Goal: Task Accomplishment & Management: Use online tool/utility

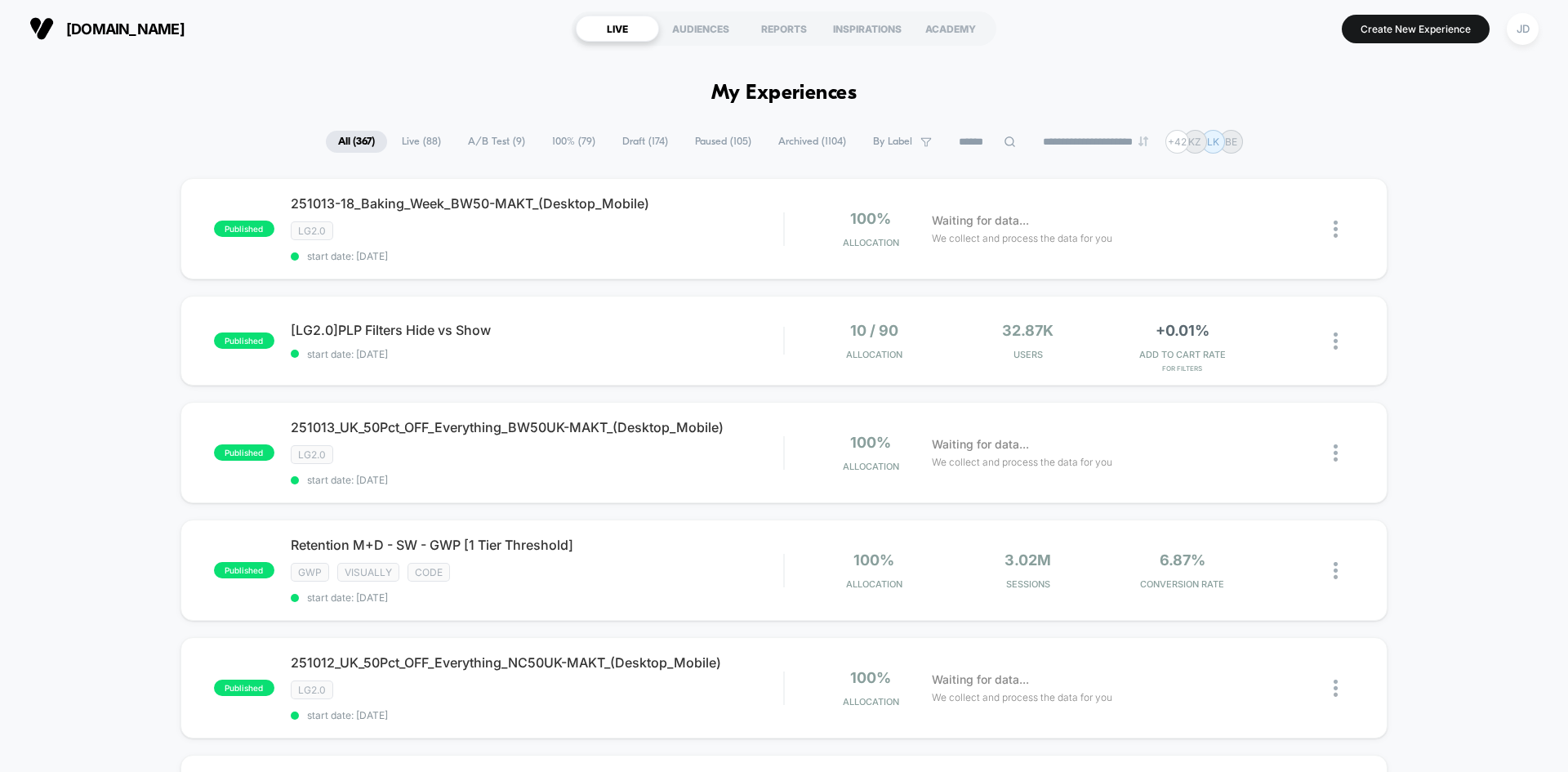
click at [991, 145] on input at bounding box center [986, 142] width 81 height 20
click at [1337, 452] on img at bounding box center [1335, 452] width 4 height 17
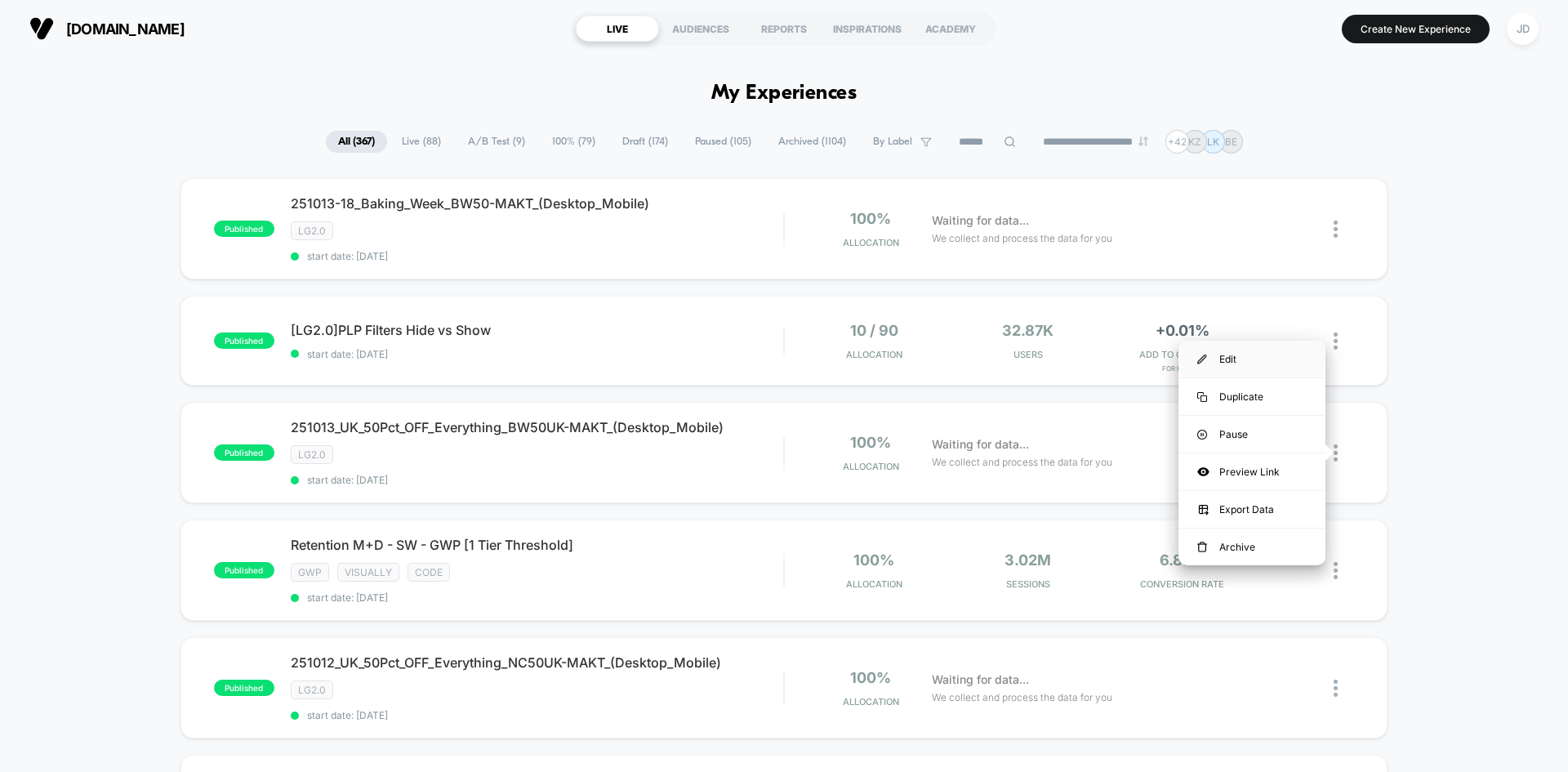
click at [1268, 369] on div "Edit" at bounding box center [1251, 359] width 147 height 37
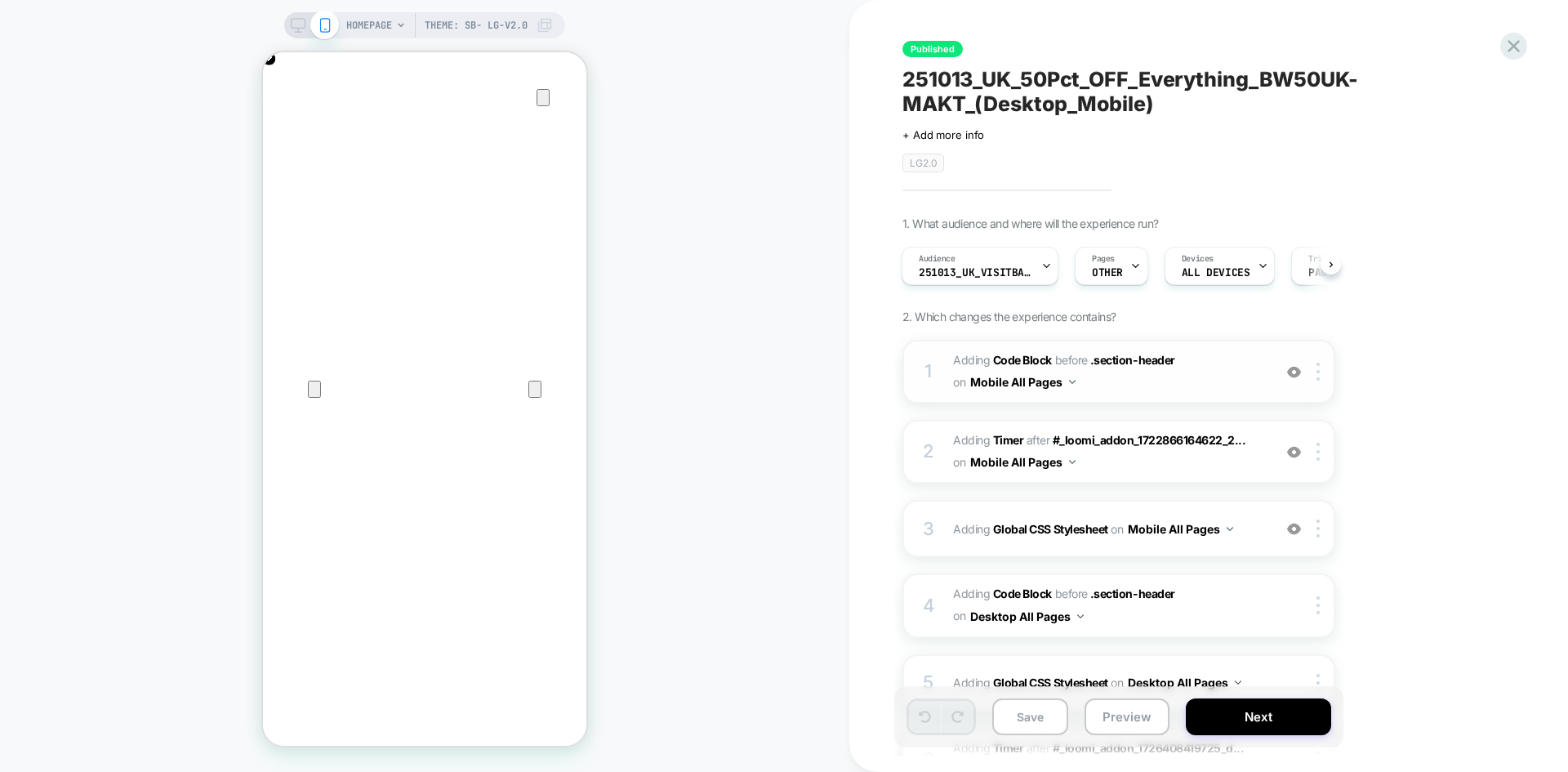
scroll to position [0, 323]
click at [1108, 379] on span "Adding Code Block BEFORE .section-header .section-header on Mobile All Pages" at bounding box center [1108, 371] width 311 height 44
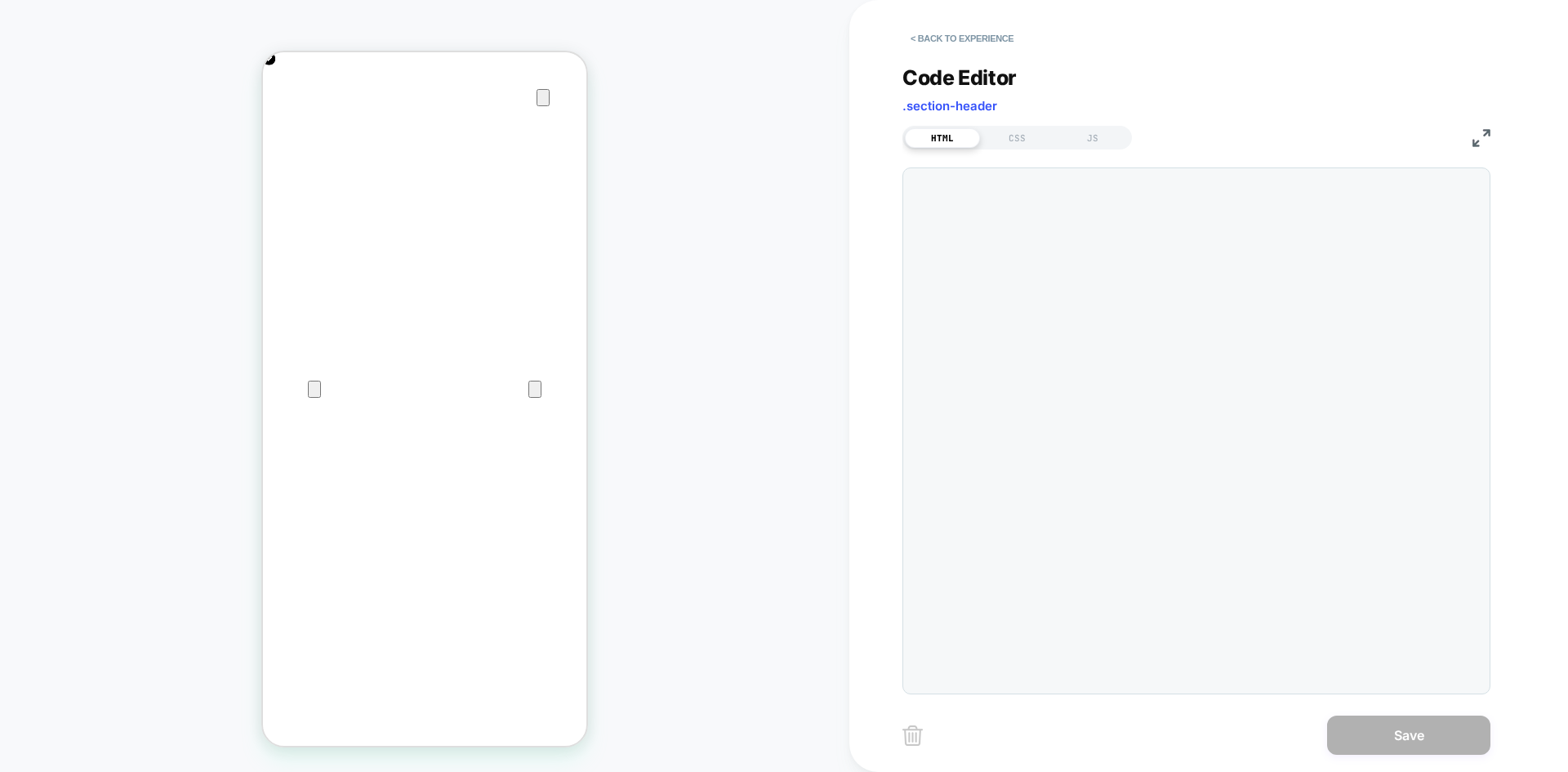
click at [289, 120] on icon "Close" at bounding box center [279, 130] width 20 height 20
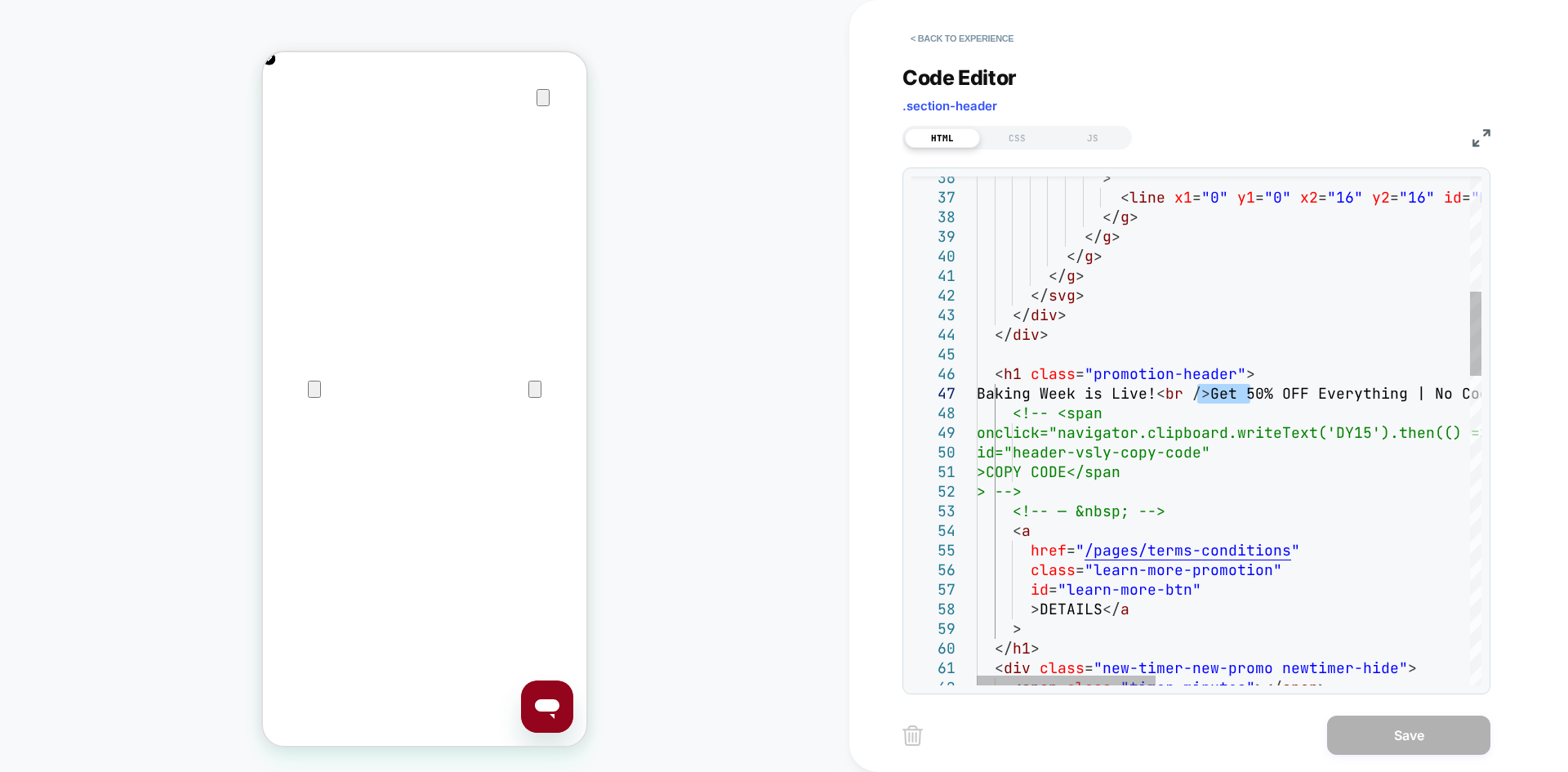
drag, startPoint x: 1248, startPoint y: 390, endPoint x: 1201, endPoint y: 392, distance: 47.0
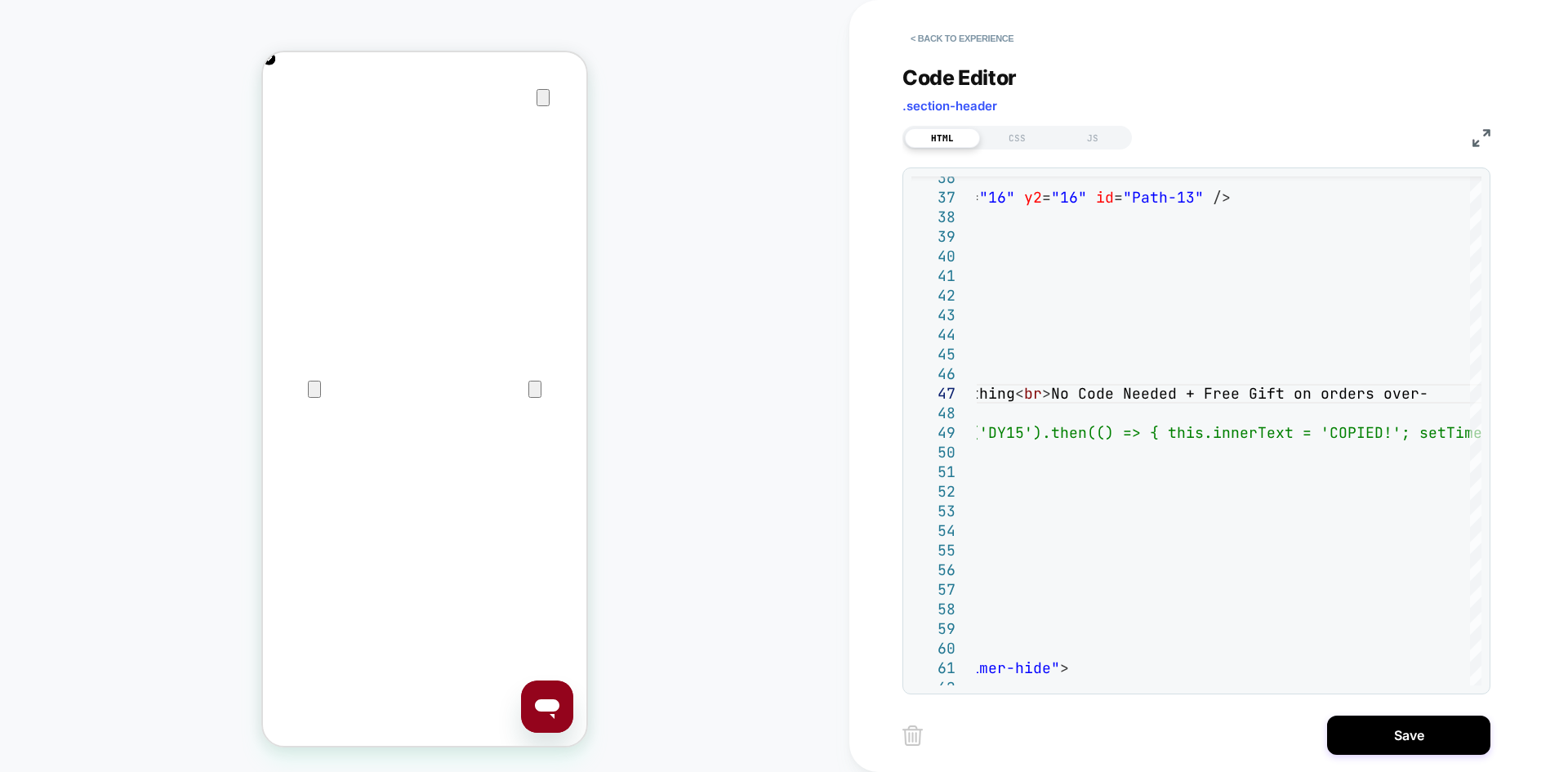
scroll to position [118, 838]
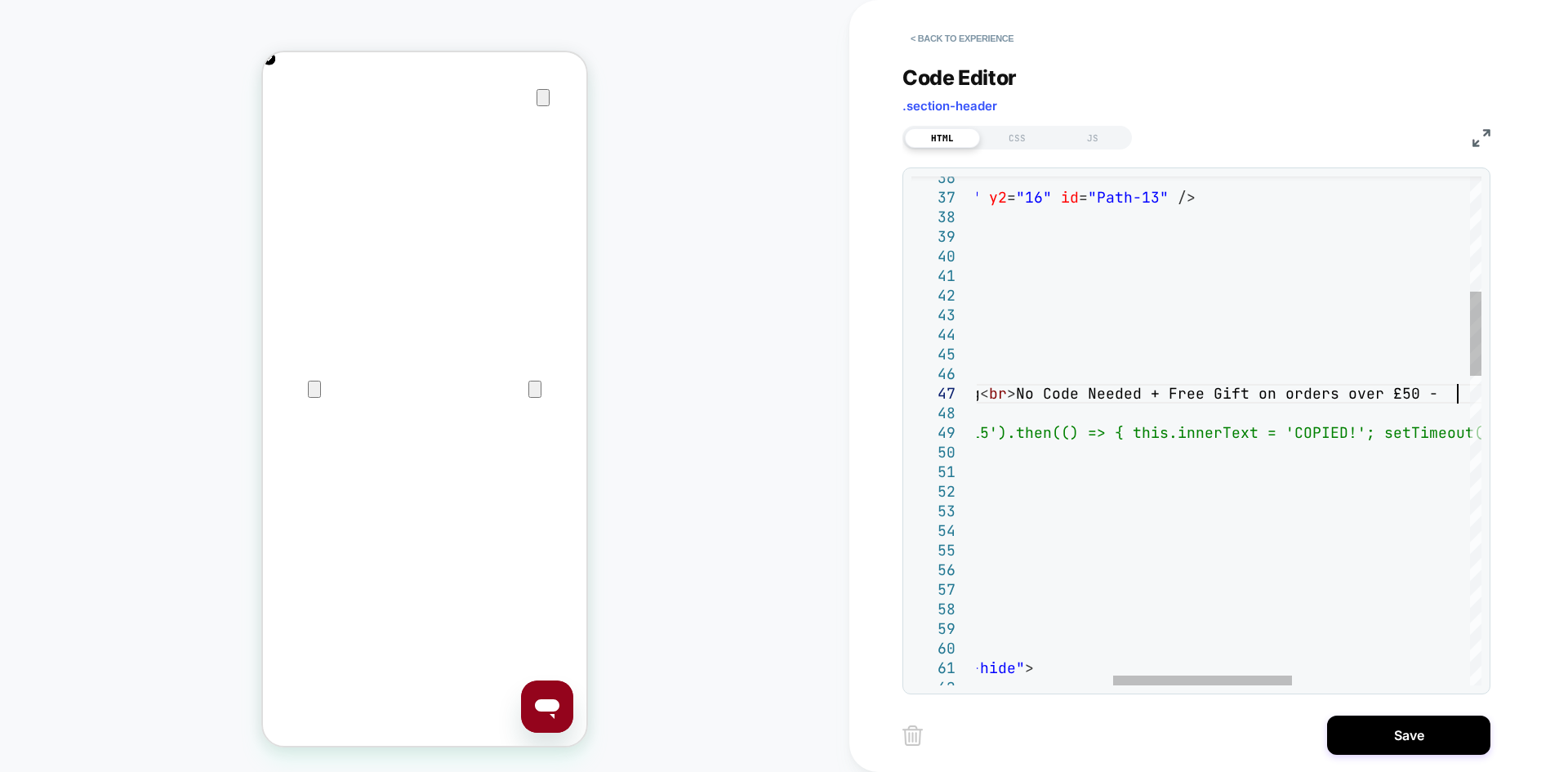
scroll to position [0, 0]
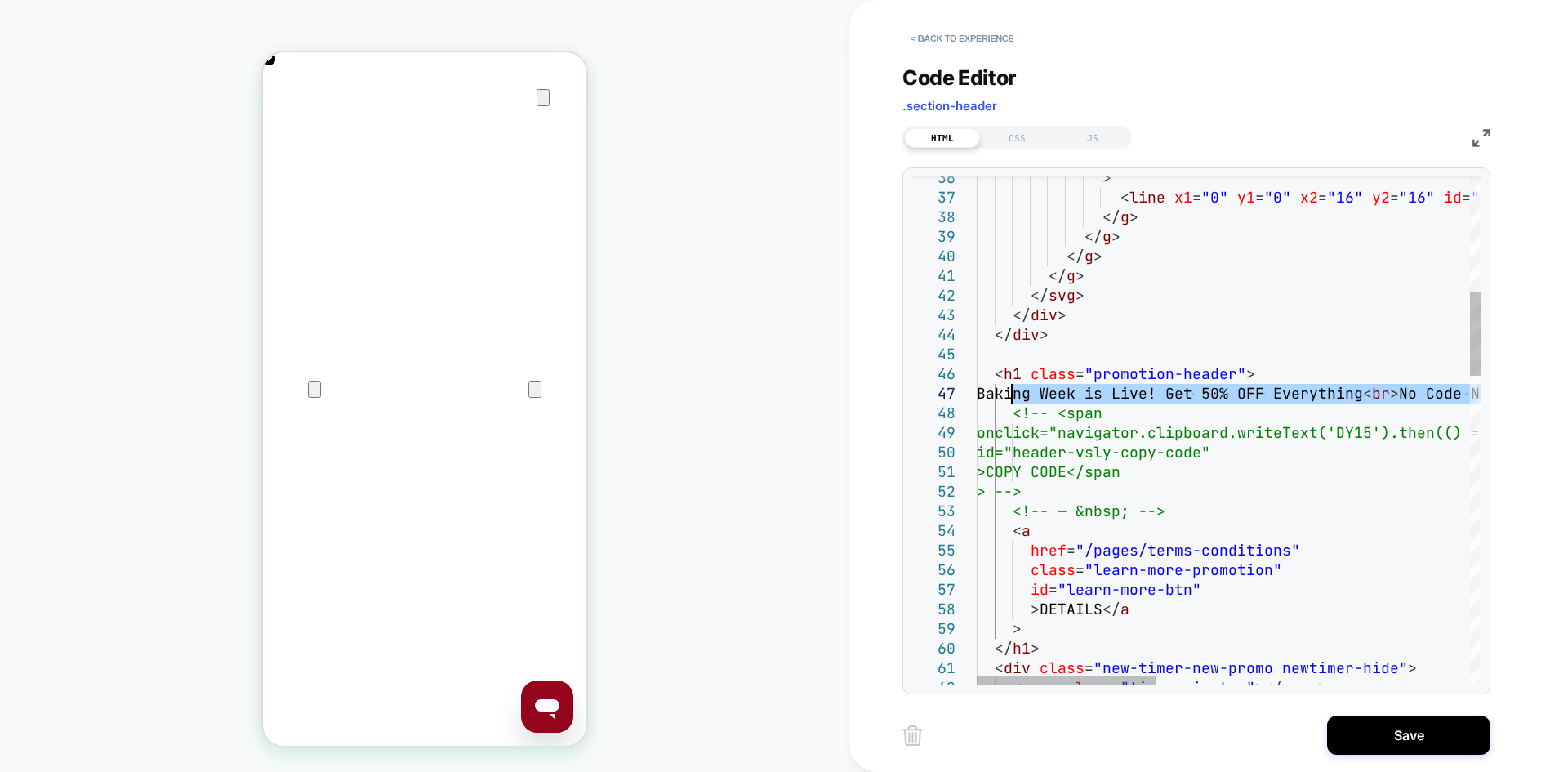
drag, startPoint x: 1458, startPoint y: 392, endPoint x: 1016, endPoint y: 388, distance: 442.0
type textarea "**********"
click at [1378, 717] on button "Save" at bounding box center [1408, 735] width 163 height 39
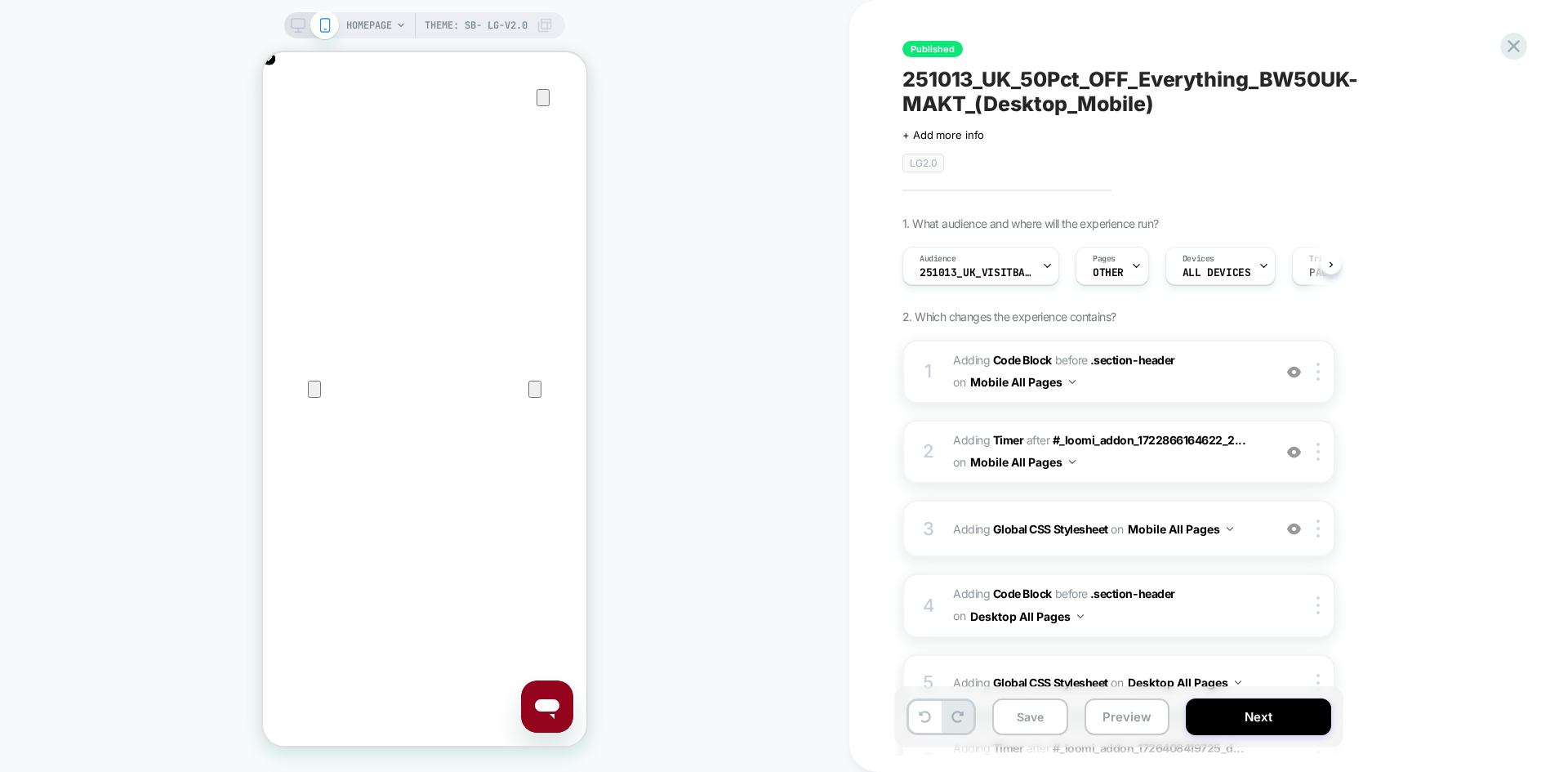
scroll to position [0, 1]
click at [297, 24] on icon at bounding box center [298, 25] width 14 height 14
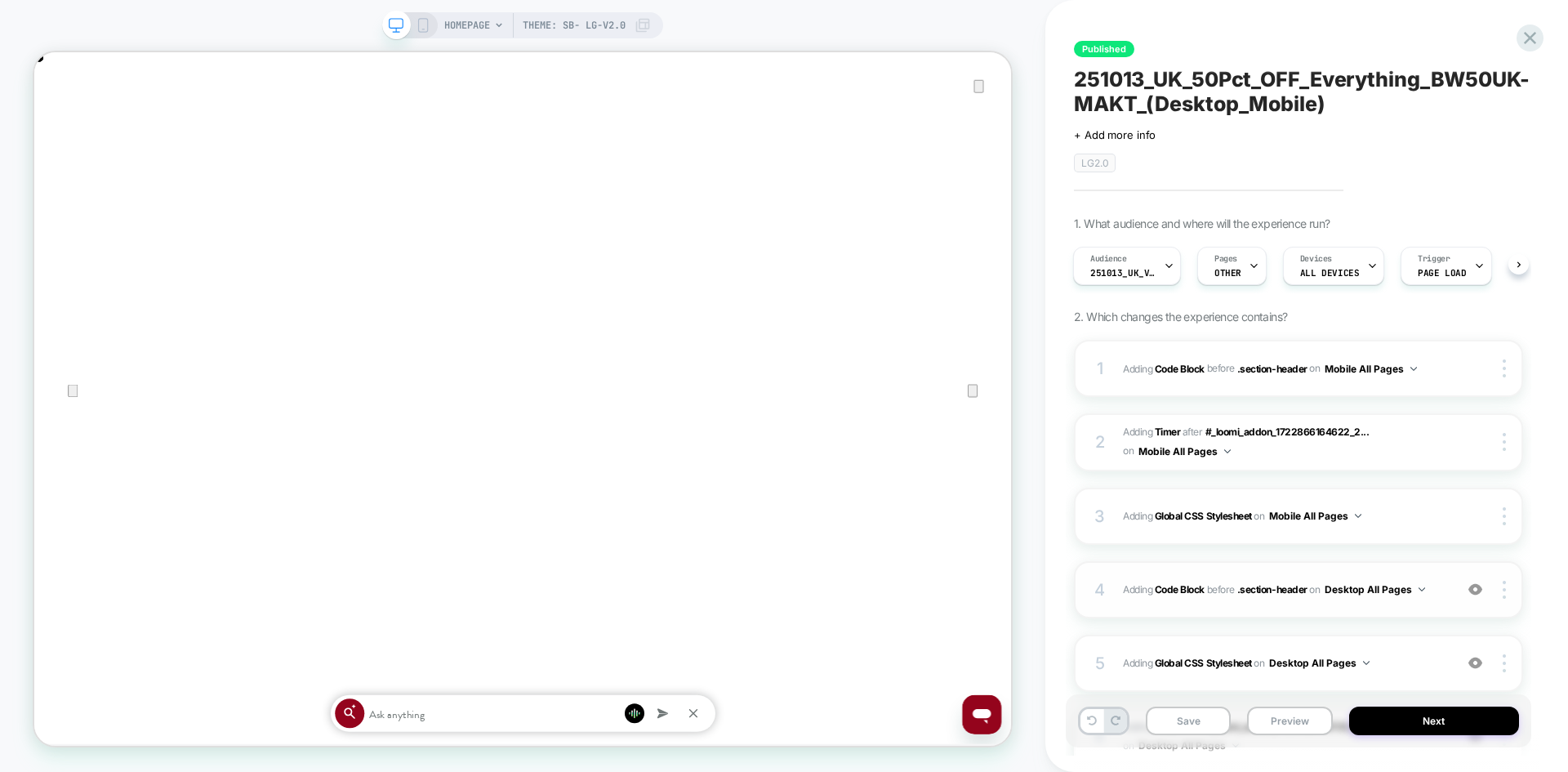
click at [1436, 594] on span "Adding Code Block BEFORE .section-header .section-header on Desktop All Pages" at bounding box center [1283, 589] width 322 height 21
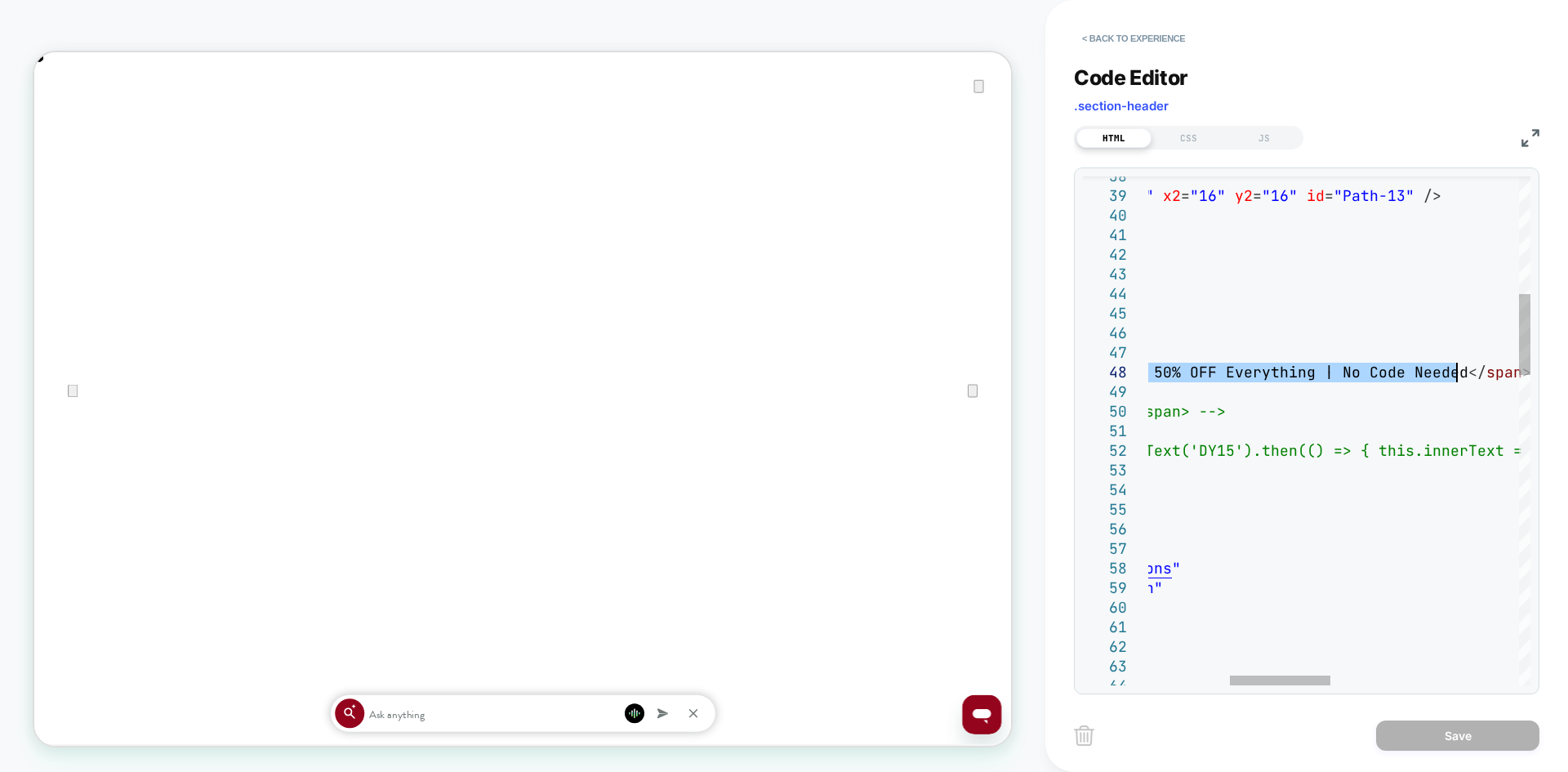
drag, startPoint x: 1240, startPoint y: 371, endPoint x: 1453, endPoint y: 370, distance: 213.0
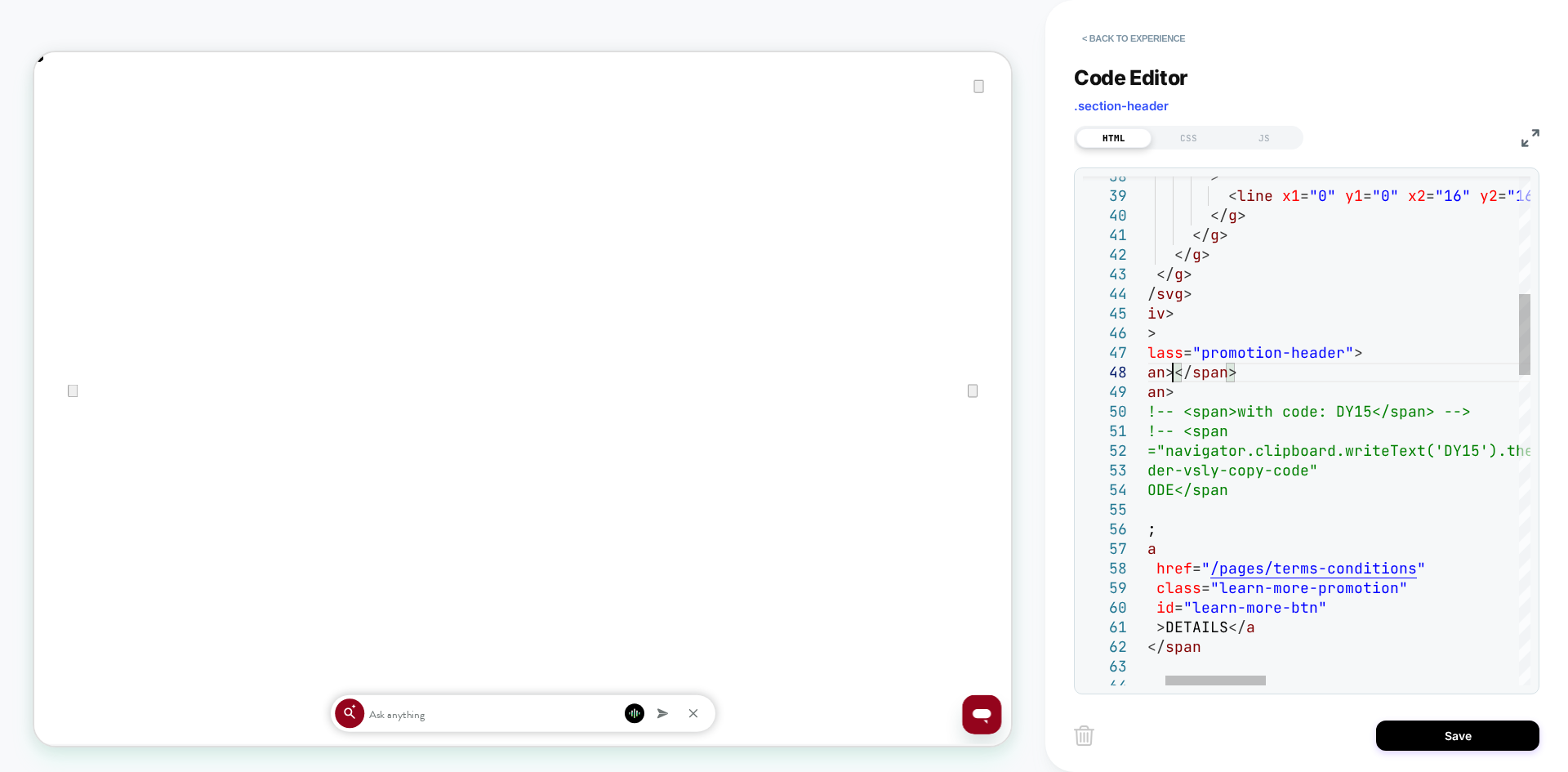
type textarea "**********"
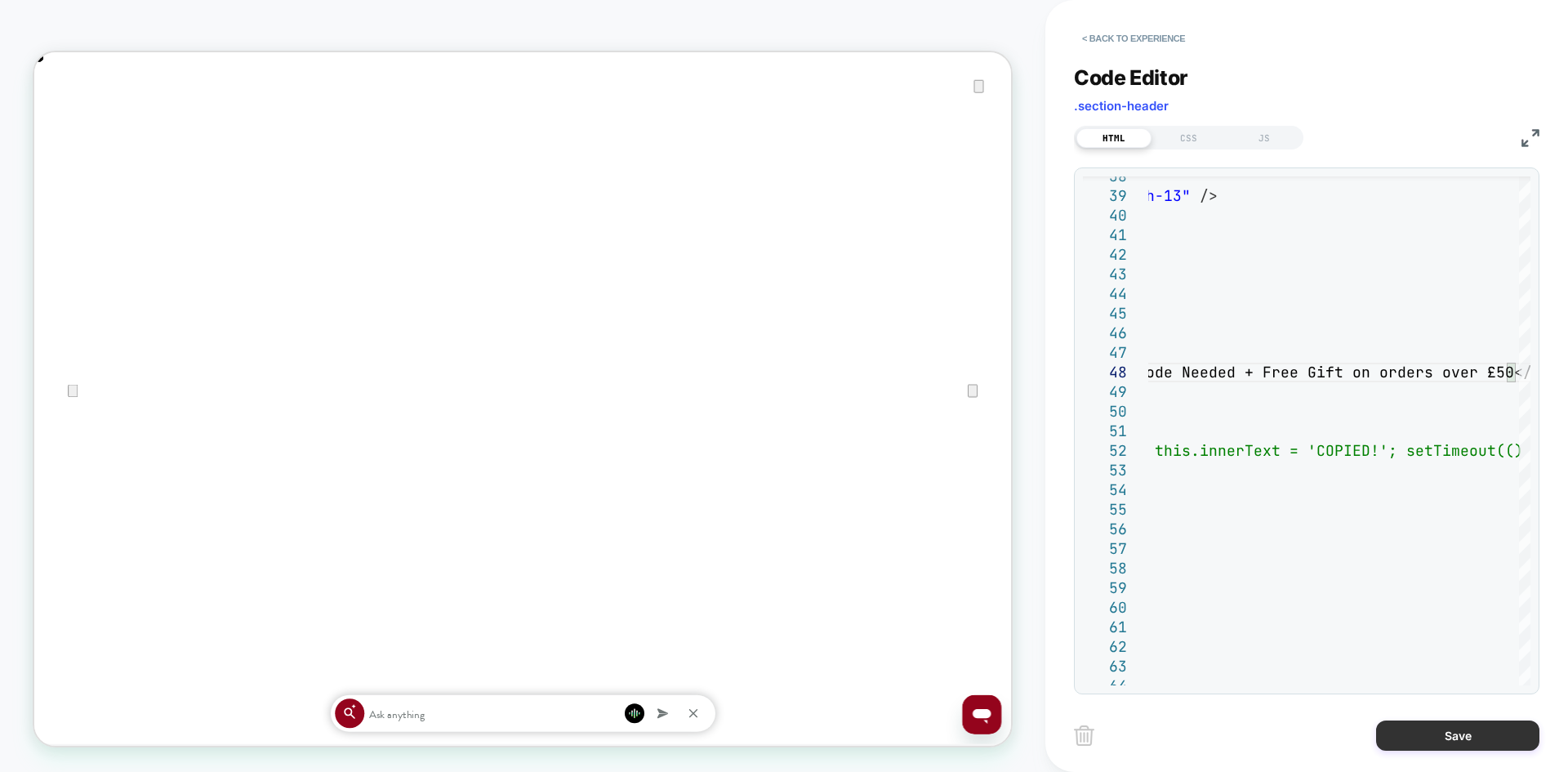
scroll to position [0, 2605]
click at [1468, 745] on button "Save" at bounding box center [1457, 735] width 163 height 30
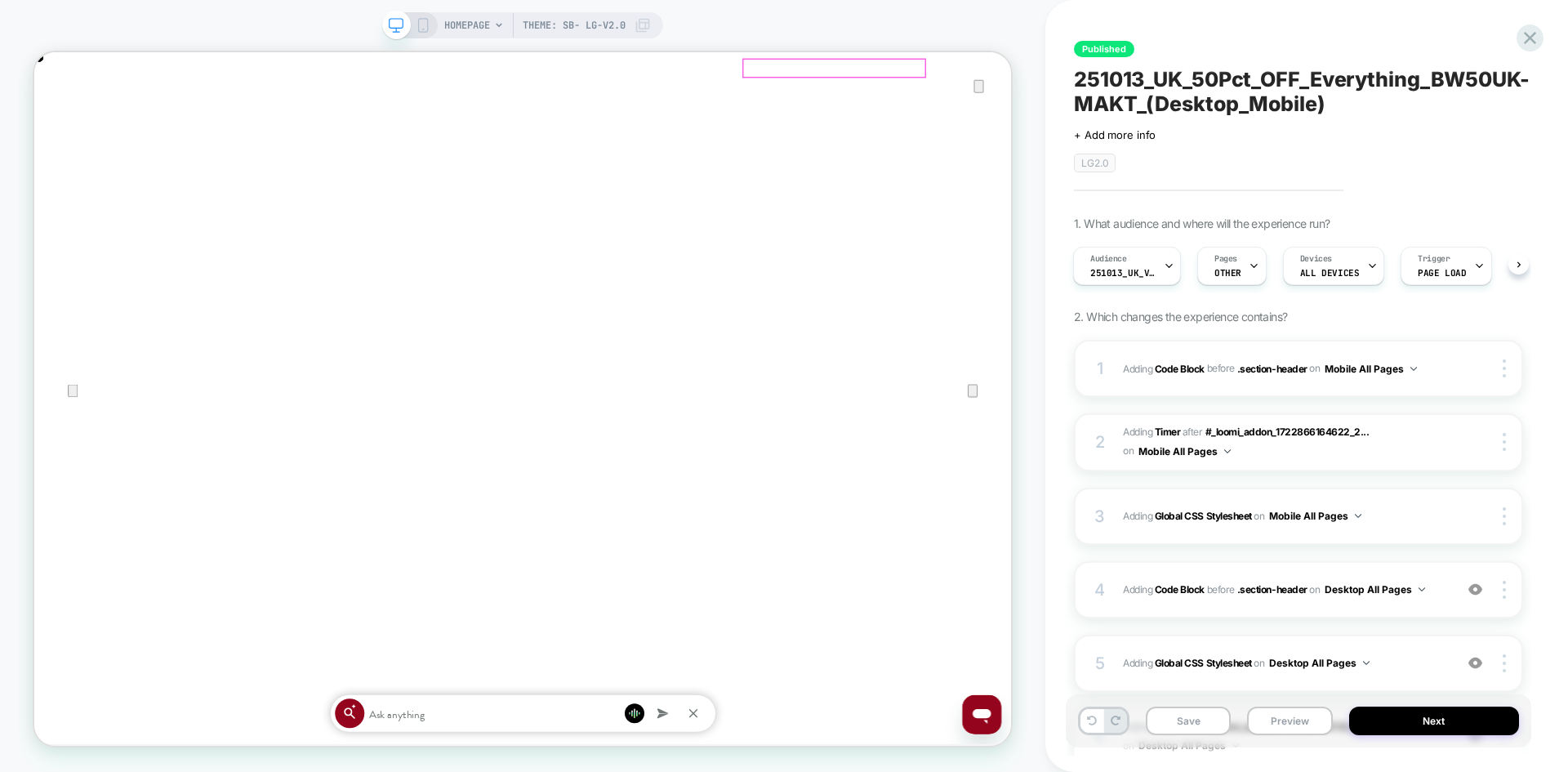
scroll to position [0, 1302]
click at [419, 19] on rect at bounding box center [423, 25] width 9 height 13
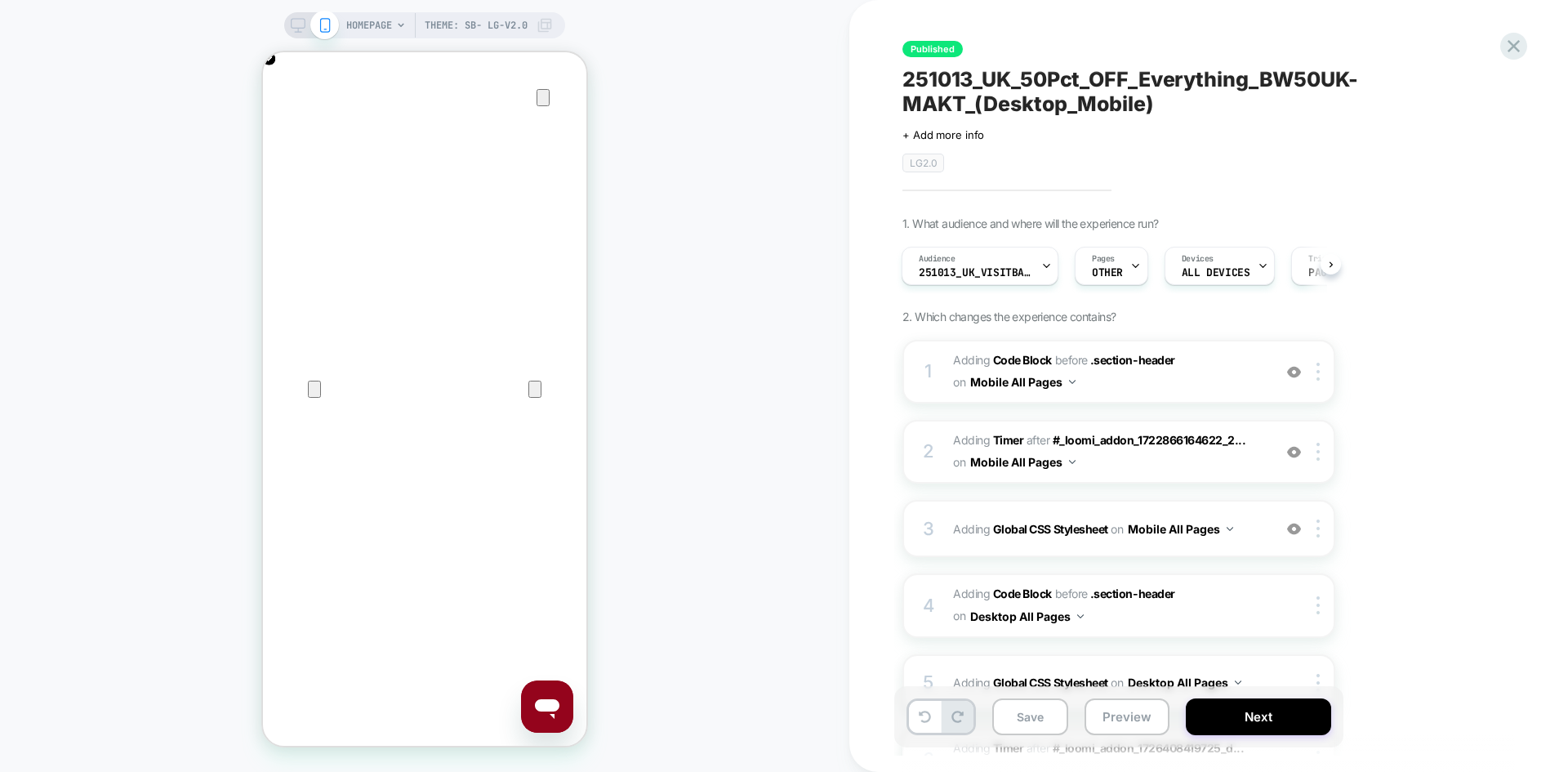
scroll to position [0, 647]
click at [1031, 715] on button "Save" at bounding box center [1030, 716] width 76 height 37
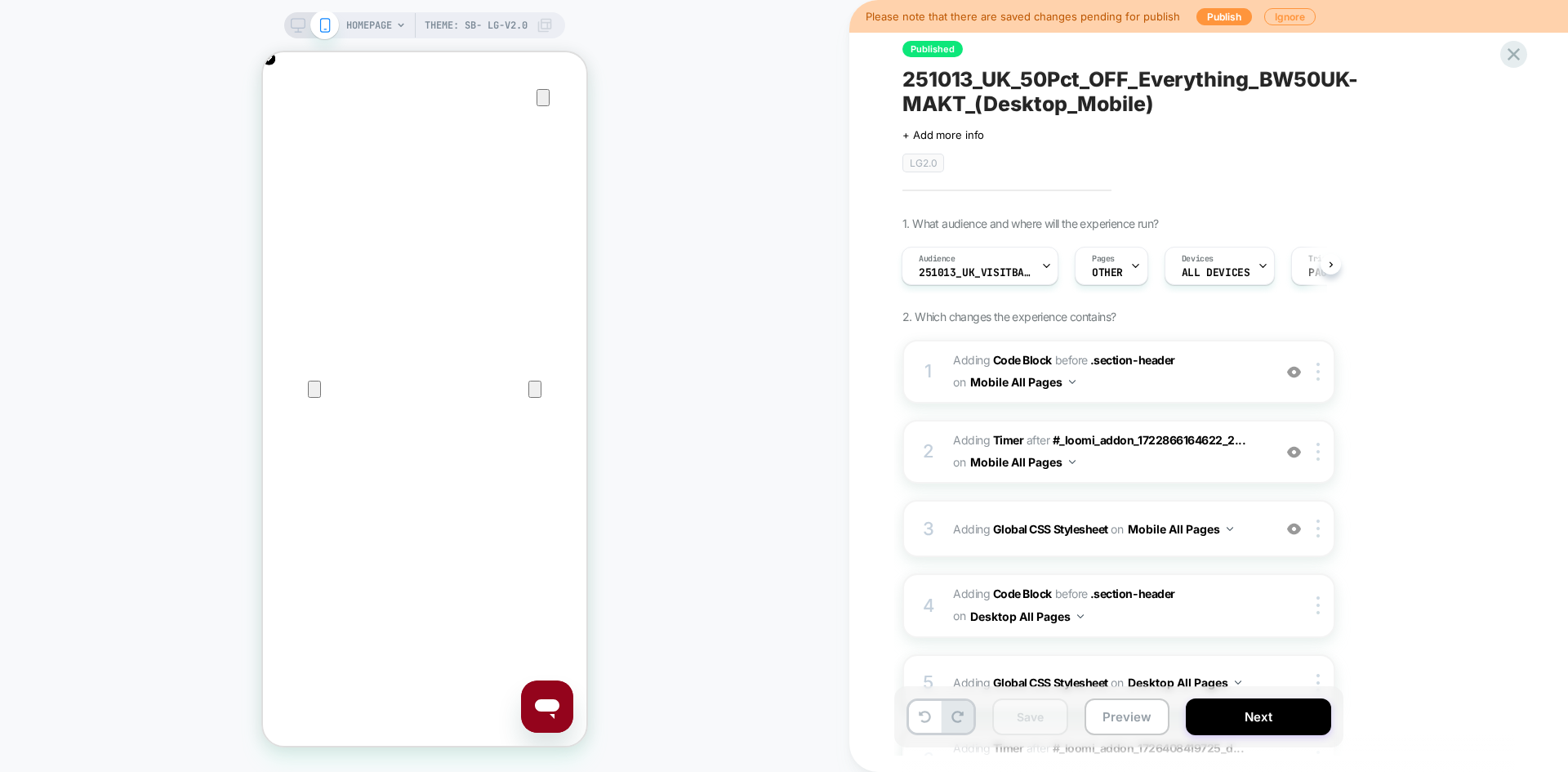
scroll to position [0, 0]
click at [1220, 19] on button "Publish" at bounding box center [1224, 16] width 55 height 17
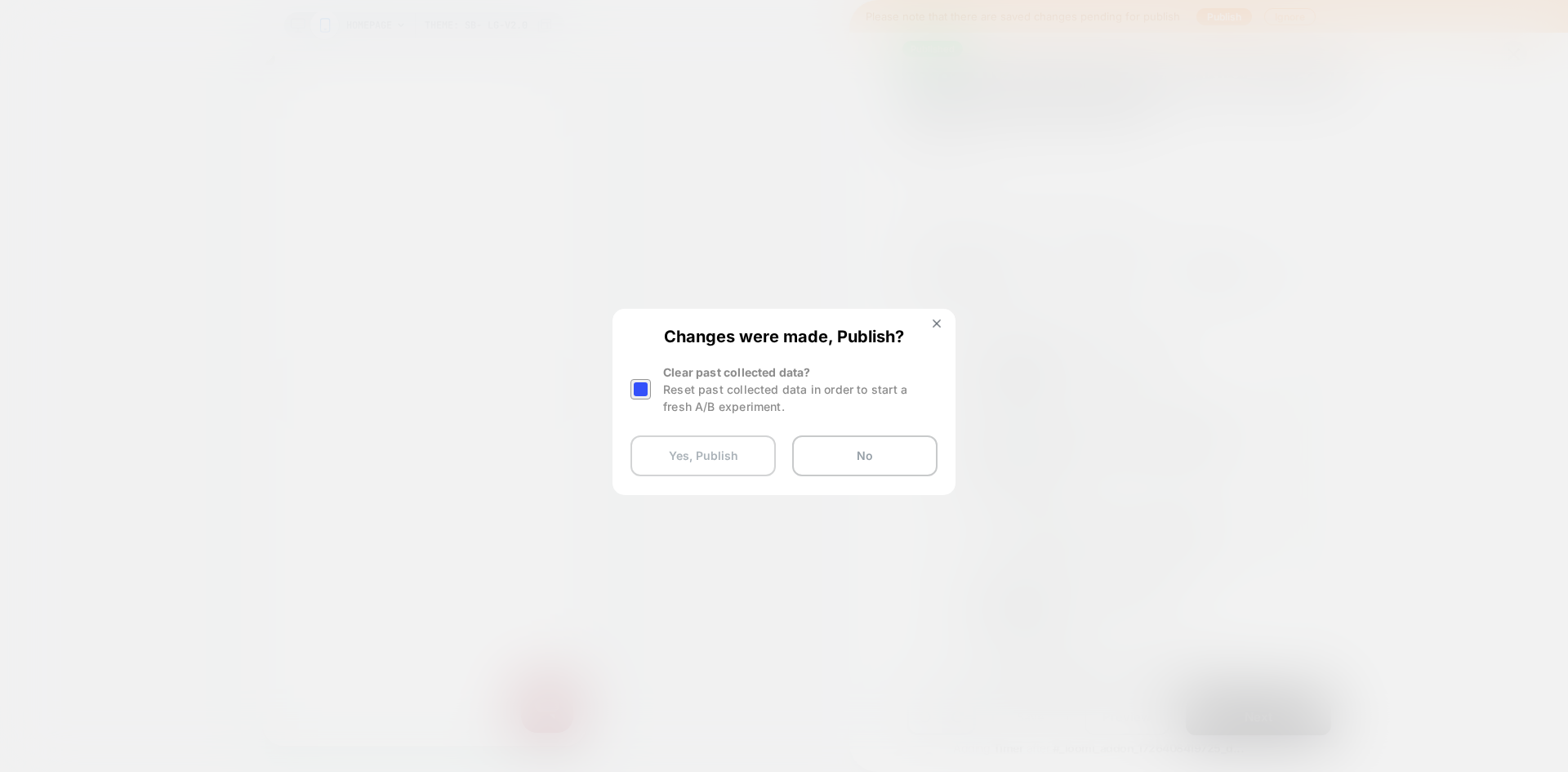
click at [725, 451] on button "Yes, Publish" at bounding box center [702, 456] width 145 height 41
